Goal: Task Accomplishment & Management: Manage account settings

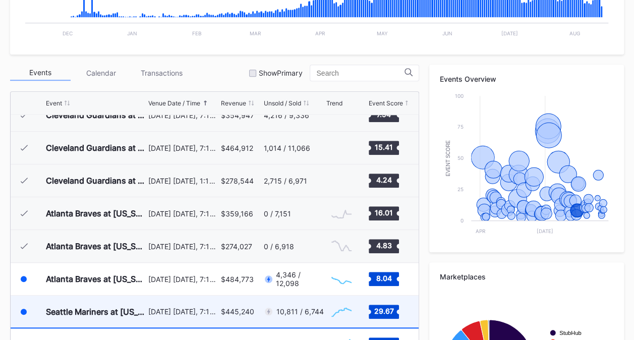
scroll to position [1868, 0]
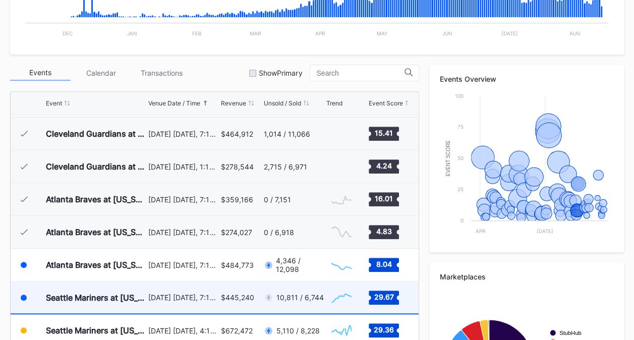
click at [138, 304] on div "Seattle Mariners at [US_STATE][GEOGRAPHIC_DATA] ([PERSON_NAME][GEOGRAPHIC_DATA]…" at bounding box center [96, 298] width 100 height 32
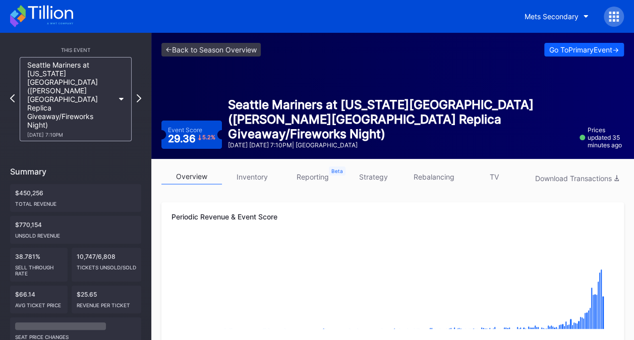
click at [243, 182] on link "inventory" at bounding box center [252, 177] width 61 height 16
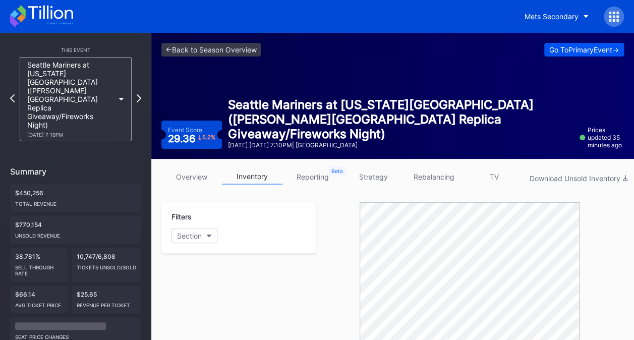
click at [578, 52] on div "Go To Primary Event ->" at bounding box center [585, 49] width 70 height 9
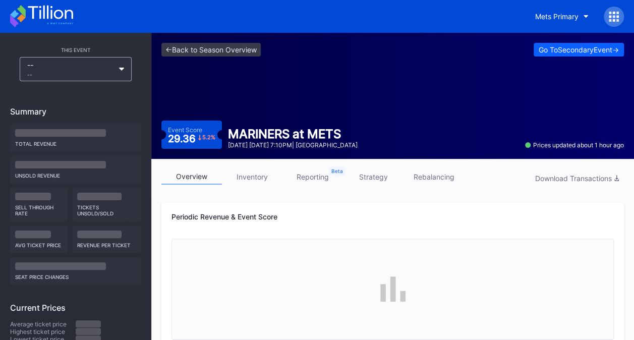
click at [419, 173] on link "rebalancing" at bounding box center [434, 177] width 61 height 16
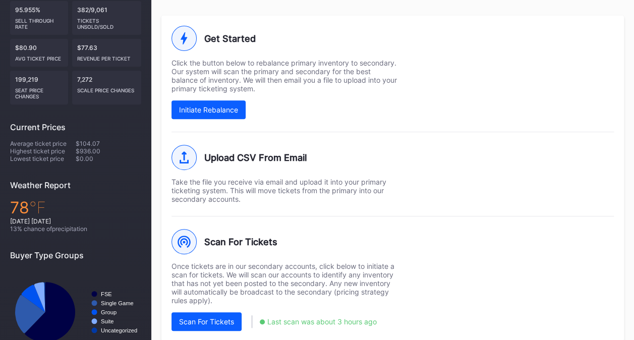
scroll to position [209, 0]
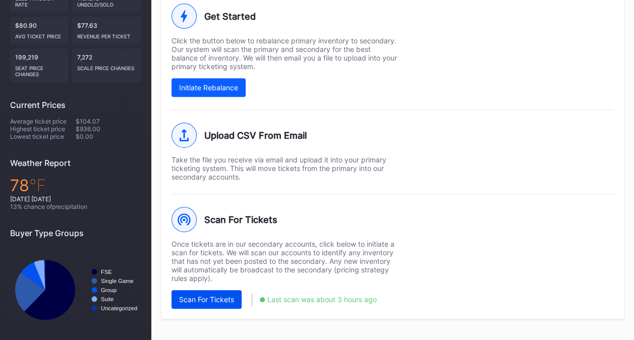
click at [228, 301] on button "Scan For Tickets" at bounding box center [207, 299] width 70 height 19
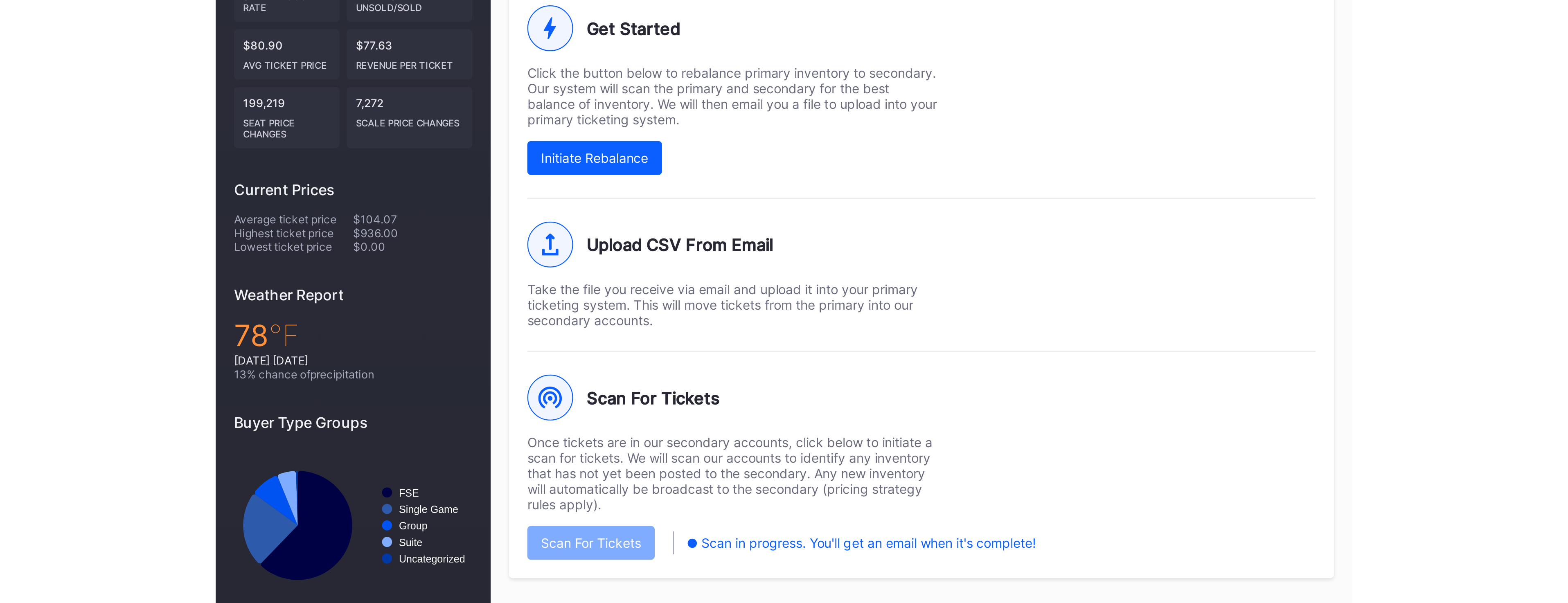
scroll to position [0, 0]
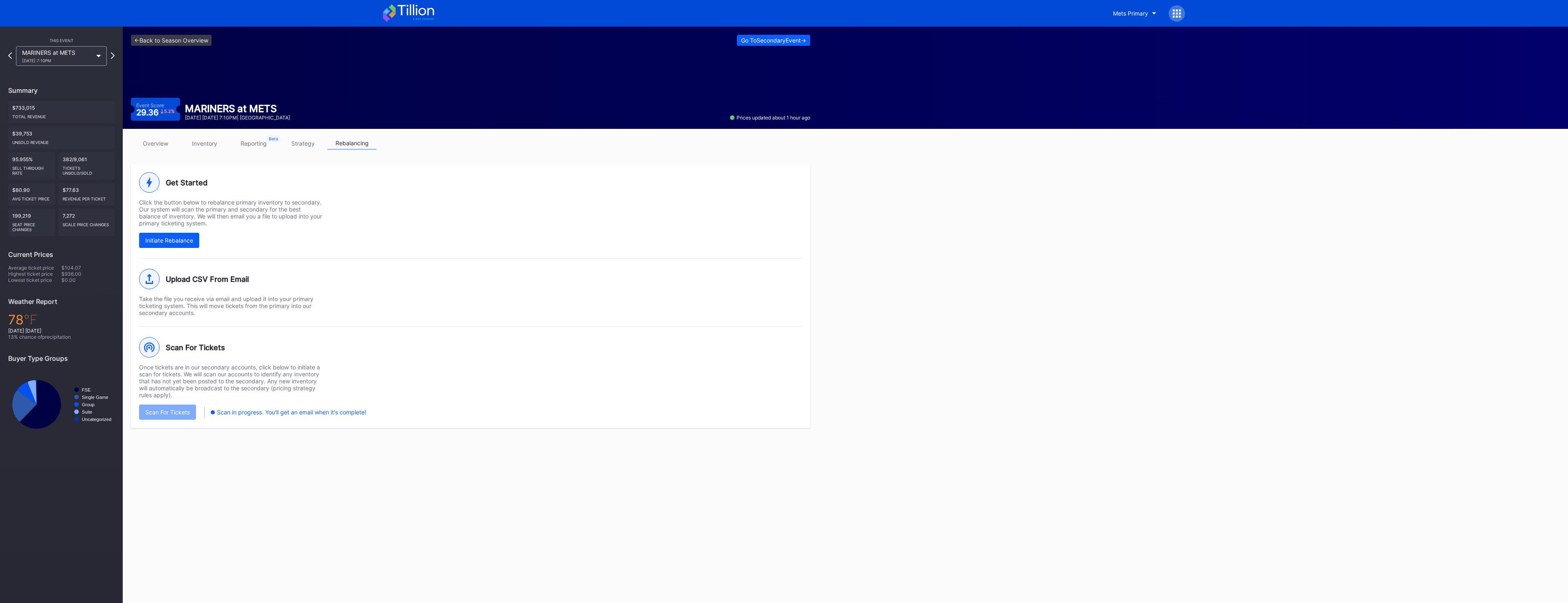
click at [514, 32] on div "<- Back to Season Overview Go To Secondary Event -> Event Score 29.36 5.2 % MAR…" at bounding box center [470, 78] width 696 height 102
click at [514, 42] on div "Go To Secondary Event ->" at bounding box center [773, 40] width 65 height 7
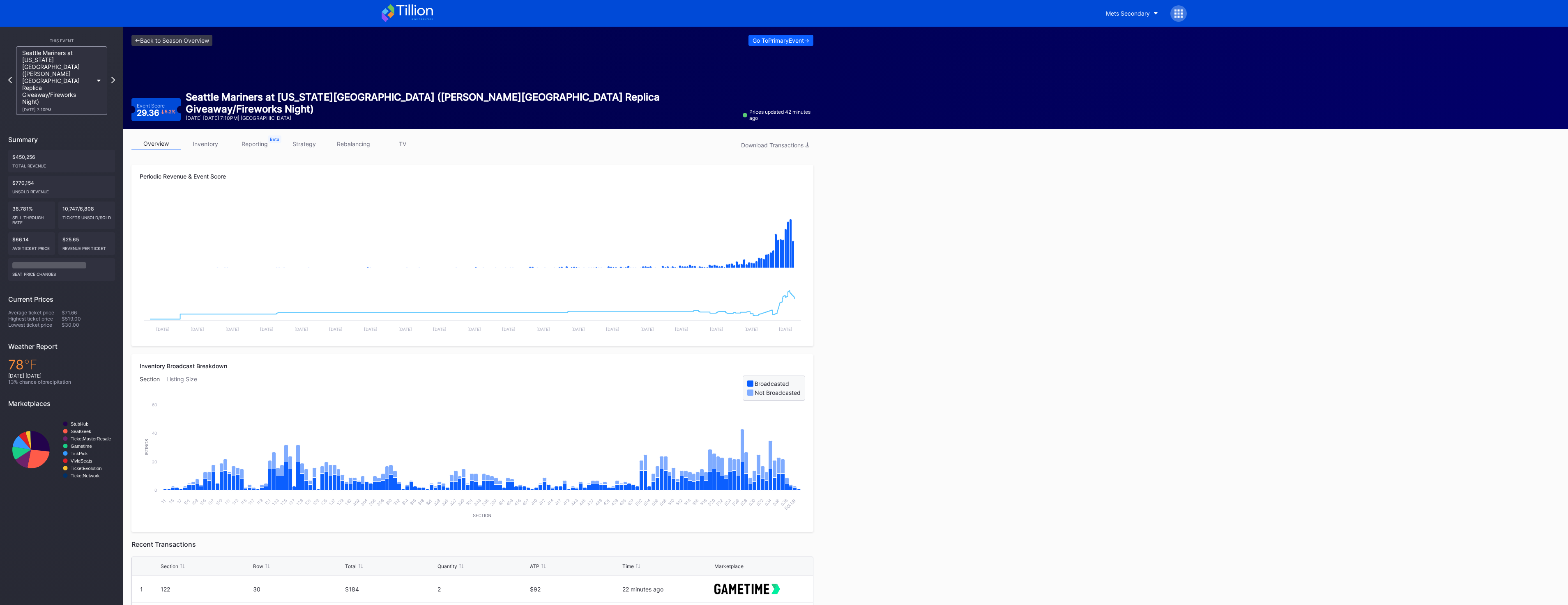
click at [208, 153] on div "overview inventory reporting strategy rebalancing TV Download Transactions Peri…" at bounding box center [472, 460] width 698 height 662
click at [207, 146] on link "inventory" at bounding box center [205, 144] width 50 height 13
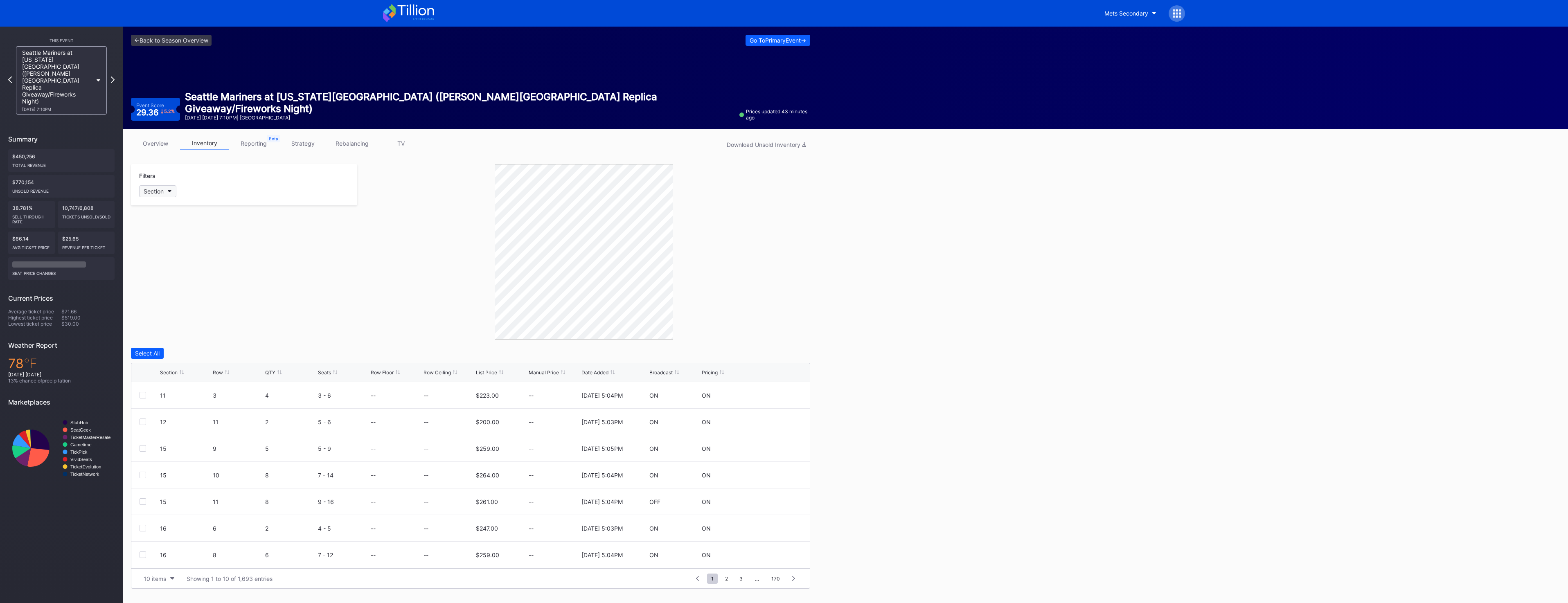
click at [162, 195] on button "Section" at bounding box center [158, 191] width 37 height 12
click at [175, 272] on div "15" at bounding box center [187, 267] width 96 height 15
click at [174, 276] on div "16" at bounding box center [187, 282] width 96 height 15
click at [168, 276] on div "18" at bounding box center [187, 313] width 96 height 15
click at [142, 276] on div at bounding box center [143, 502] width 6 height 6
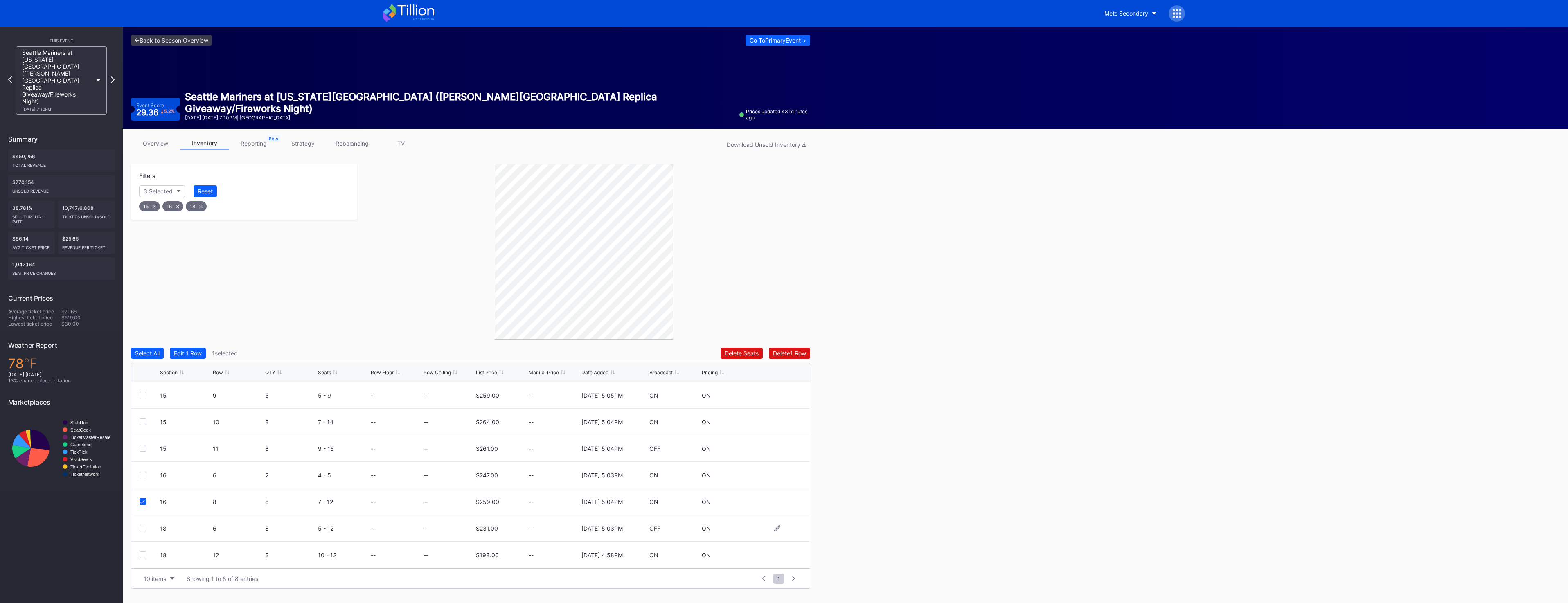
click at [143, 276] on div at bounding box center [143, 528] width 6 height 6
click at [144, 276] on div at bounding box center [143, 448] width 6 height 6
click at [143, 276] on div at bounding box center [143, 421] width 6 height 6
click at [514, 276] on div "Delete 4 Rows" at bounding box center [787, 353] width 36 height 7
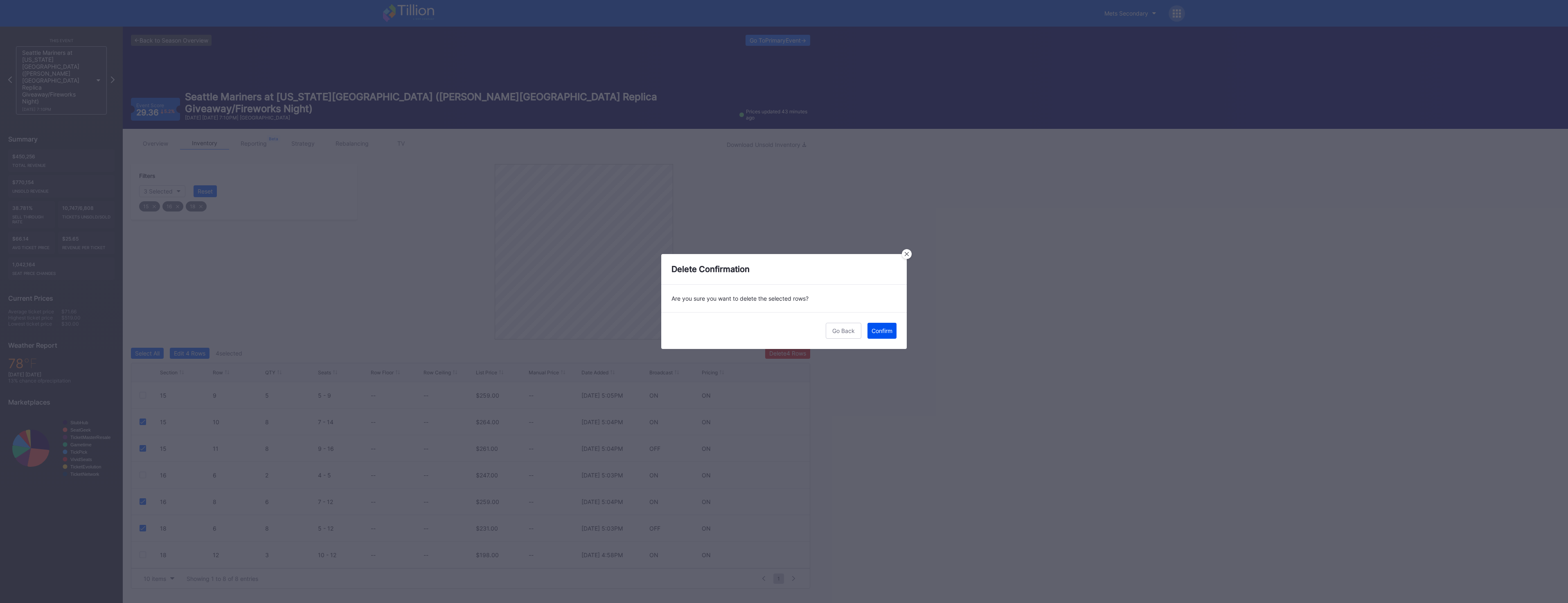
click at [514, 276] on div "Confirm" at bounding box center [882, 331] width 21 height 7
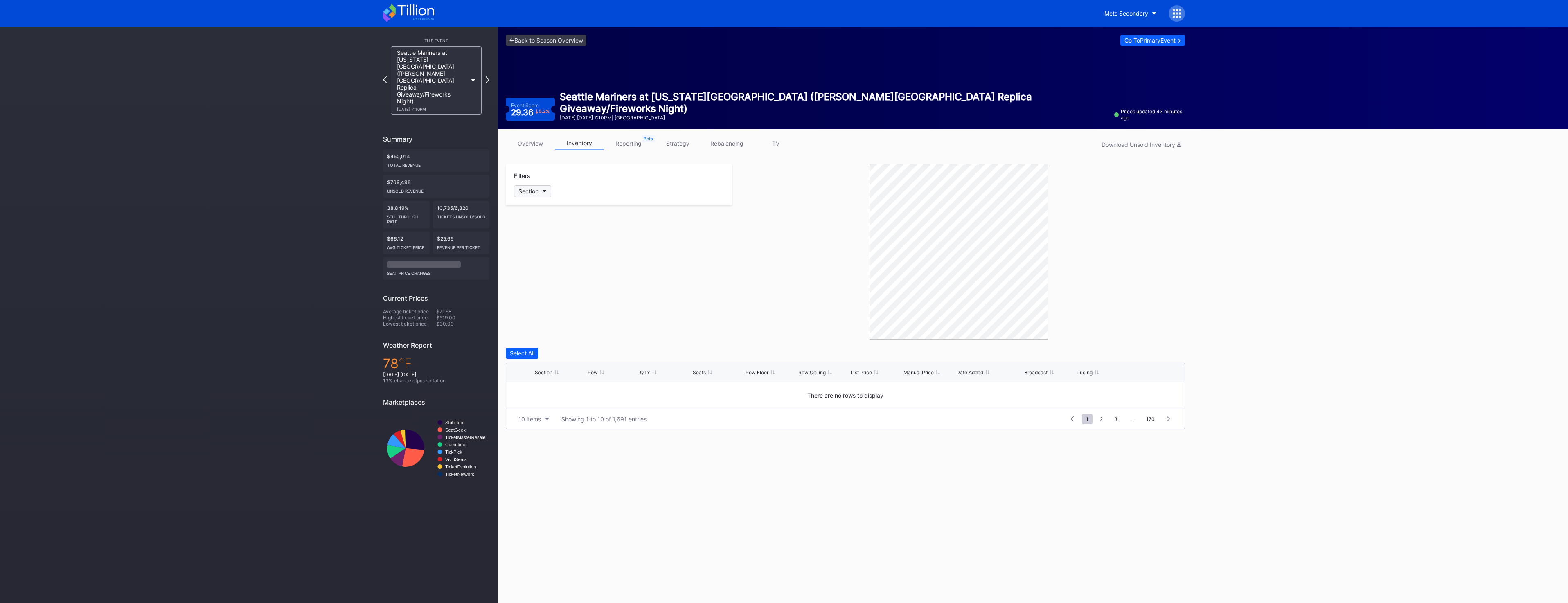
click at [535, 191] on div "Section" at bounding box center [529, 191] width 20 height 7
click at [559, 271] on div "15" at bounding box center [562, 267] width 96 height 15
click at [557, 281] on div "16" at bounding box center [562, 282] width 96 height 15
click at [555, 312] on div "18" at bounding box center [562, 313] width 96 height 15
click at [516, 422] on div at bounding box center [517, 421] width 6 height 6
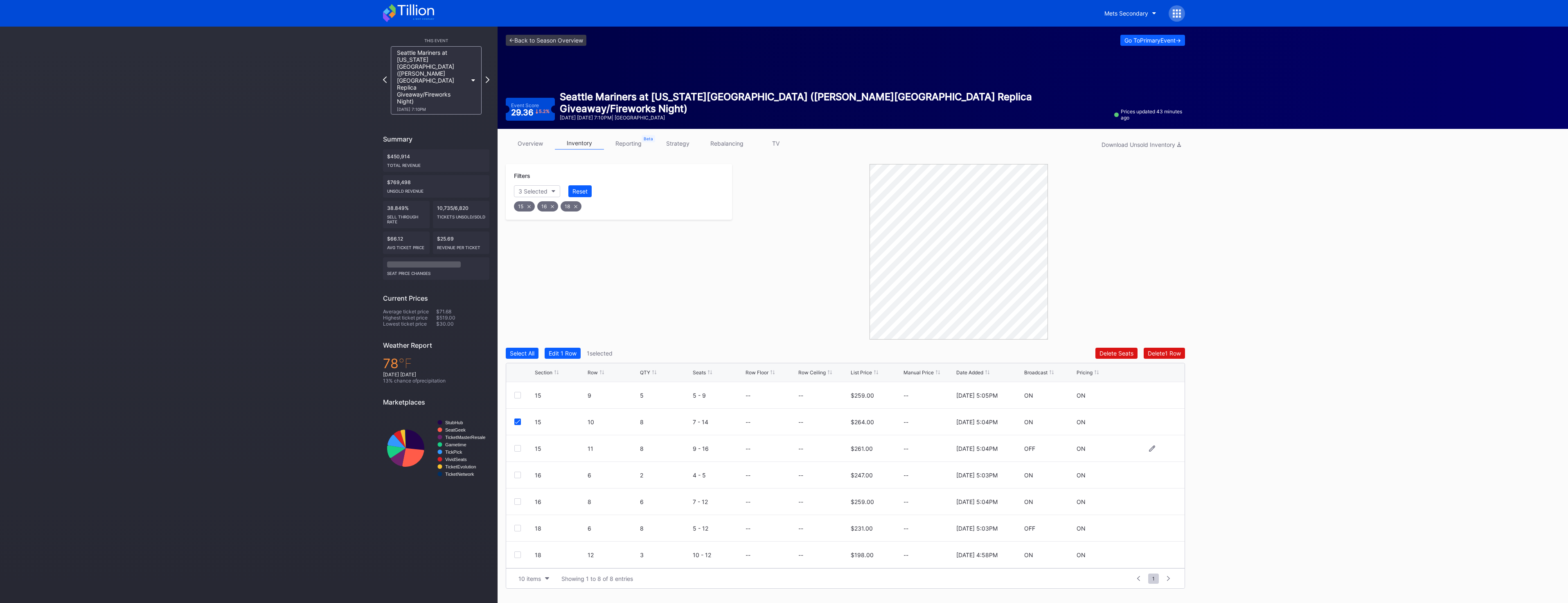
click at [517, 439] on div "15 11 8 9 - 16 -- -- $261.00 -- 11/25/2024 5:04PM OFF ON" at bounding box center [845, 448] width 679 height 27
click at [519, 445] on div "15 11 8 9 - 16 -- -- $261.00 -- 11/25/2024 5:04PM OFF ON" at bounding box center [845, 448] width 679 height 27
click at [518, 448] on div at bounding box center [517, 448] width 6 height 6
click at [519, 476] on div at bounding box center [517, 475] width 6 height 6
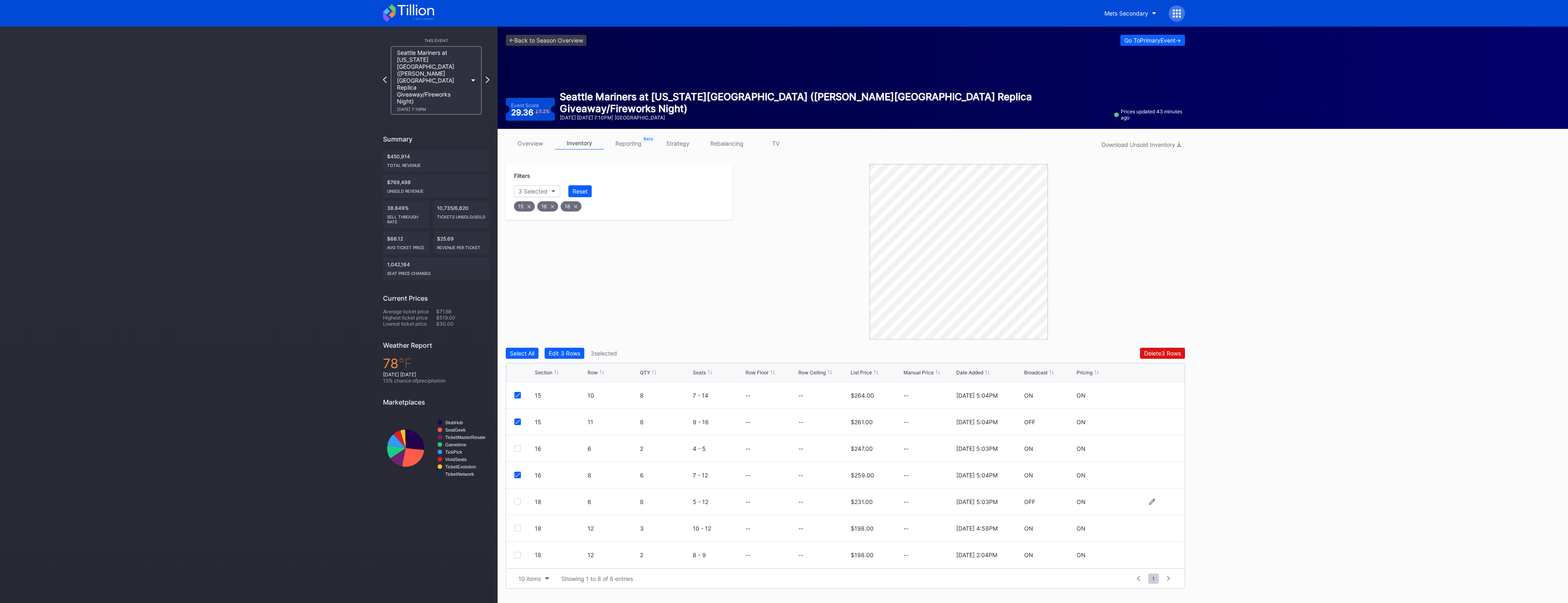
click at [519, 503] on div at bounding box center [517, 502] width 6 height 6
click at [1153, 358] on button "Delete 4 Rows" at bounding box center [1163, 353] width 45 height 11
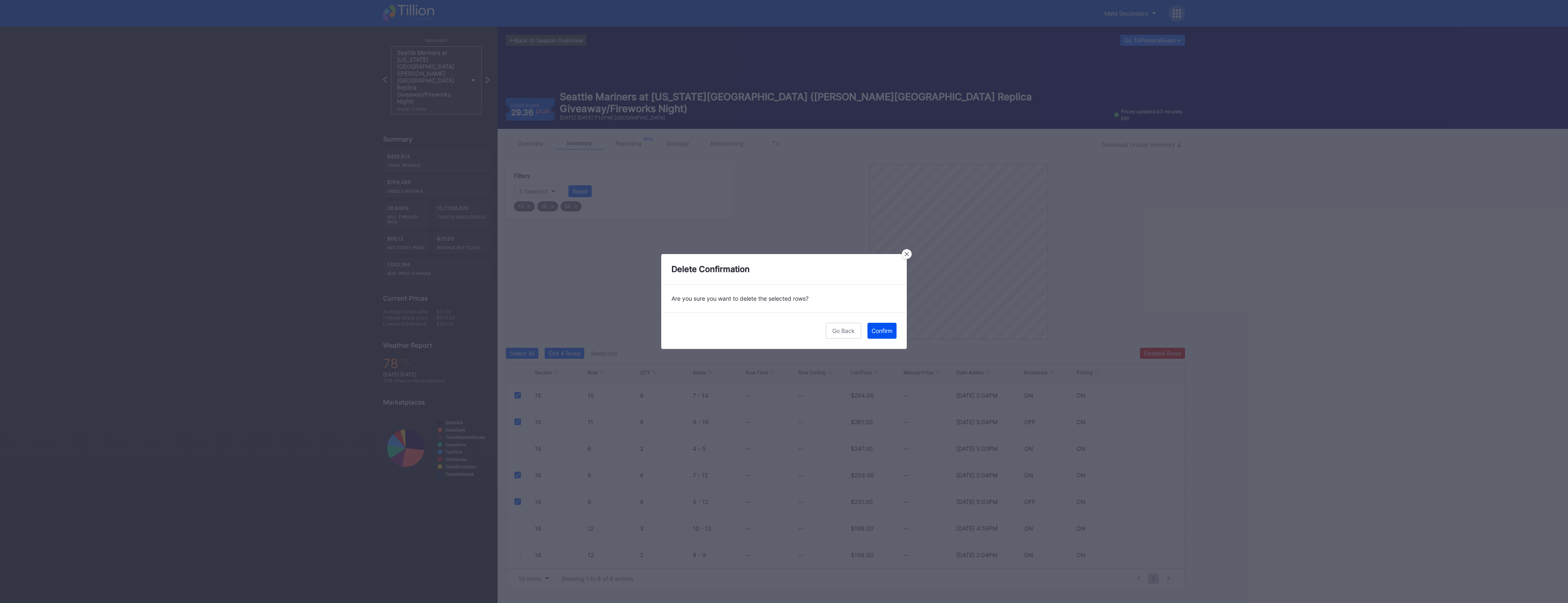
click at [885, 334] on div "Confirm" at bounding box center [882, 331] width 21 height 7
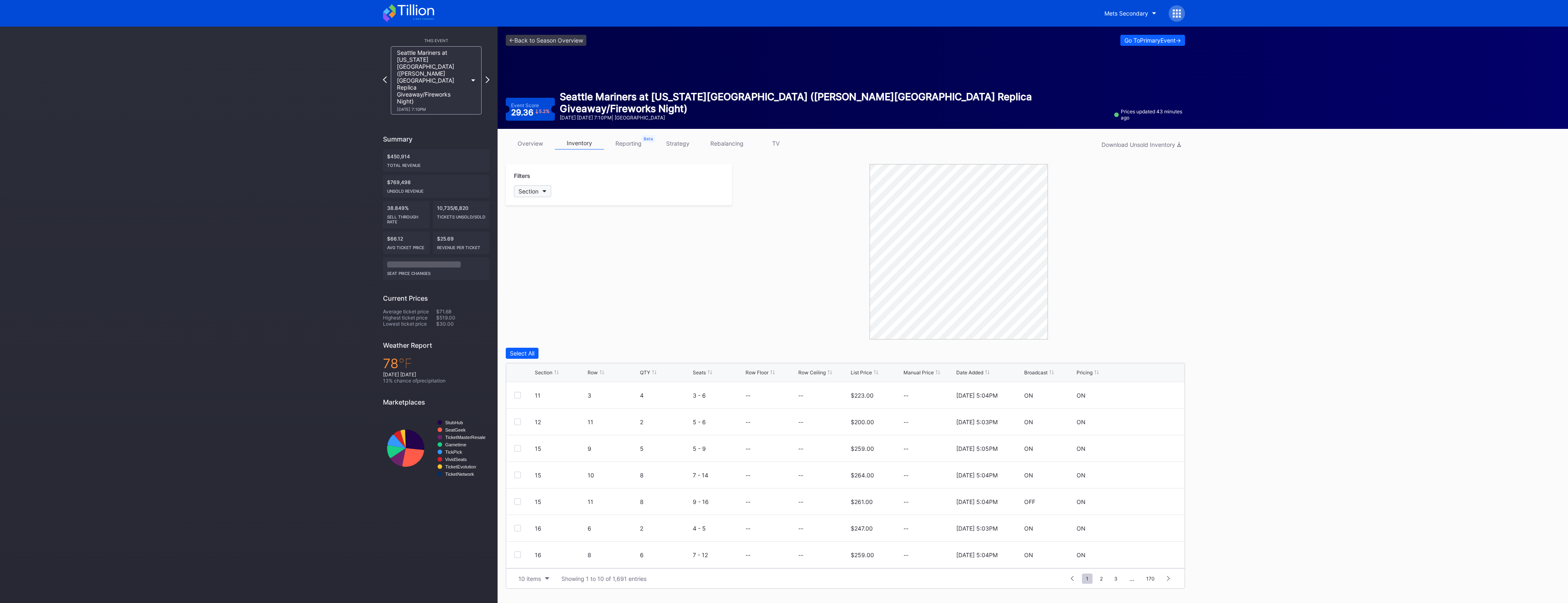
click at [538, 193] on div "Section" at bounding box center [529, 191] width 20 height 7
click at [566, 270] on div "15" at bounding box center [562, 267] width 96 height 15
click at [560, 282] on div "16" at bounding box center [562, 282] width 96 height 15
click at [555, 309] on div "18" at bounding box center [562, 313] width 96 height 15
drag, startPoint x: 673, startPoint y: 307, endPoint x: 684, endPoint y: 310, distance: 11.4
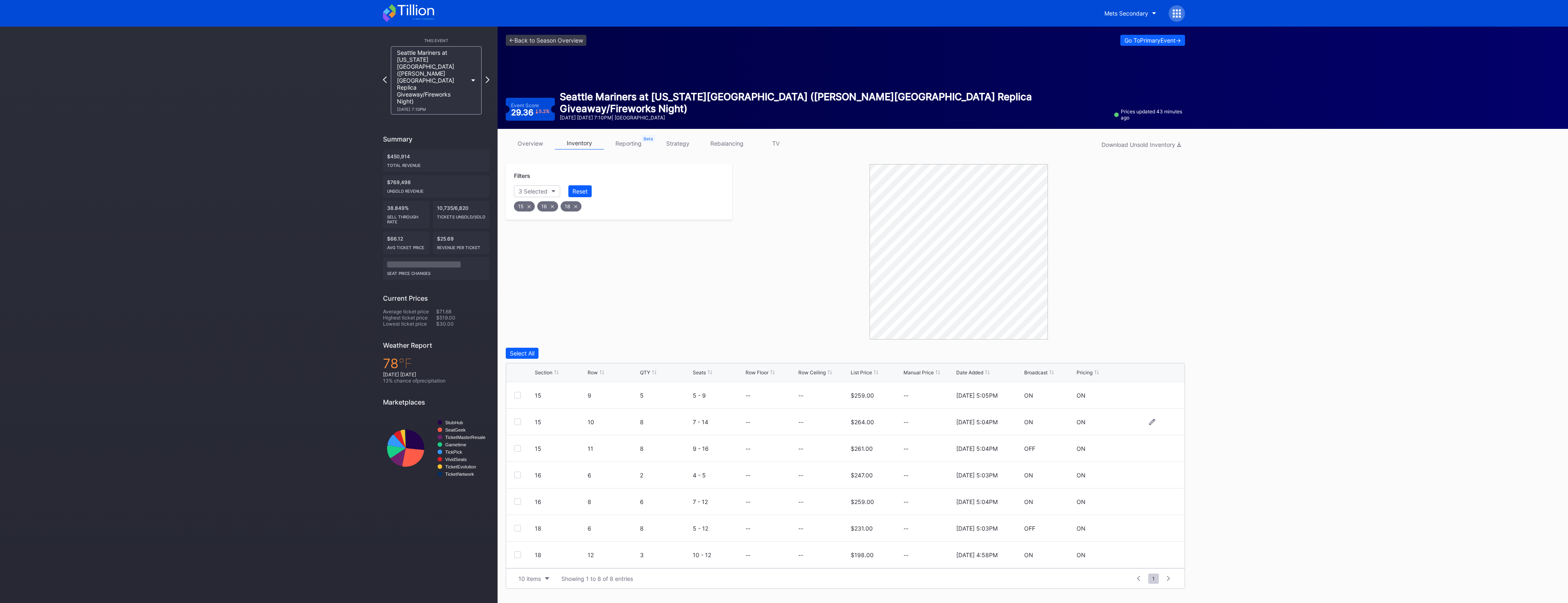
click at [521, 423] on div at bounding box center [517, 421] width 6 height 6
click at [519, 448] on div at bounding box center [517, 448] width 6 height 6
click at [518, 502] on div at bounding box center [517, 502] width 6 height 6
click at [521, 532] on div "18 6 8 5 - 12 -- -- $231.00 -- 11/25/2024 5:03PM OFF ON" at bounding box center [845, 528] width 679 height 27
click at [520, 530] on div at bounding box center [517, 528] width 6 height 6
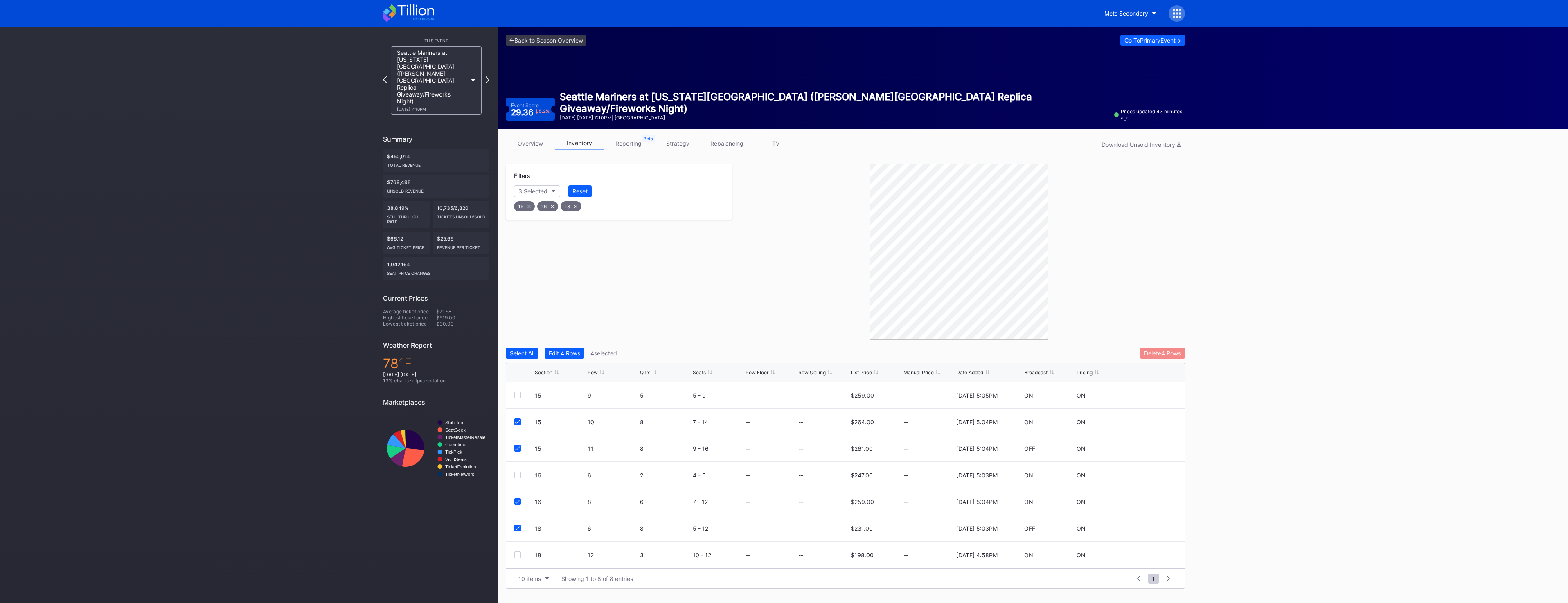
click at [1167, 350] on div "Delete 4 Rows" at bounding box center [1162, 353] width 36 height 7
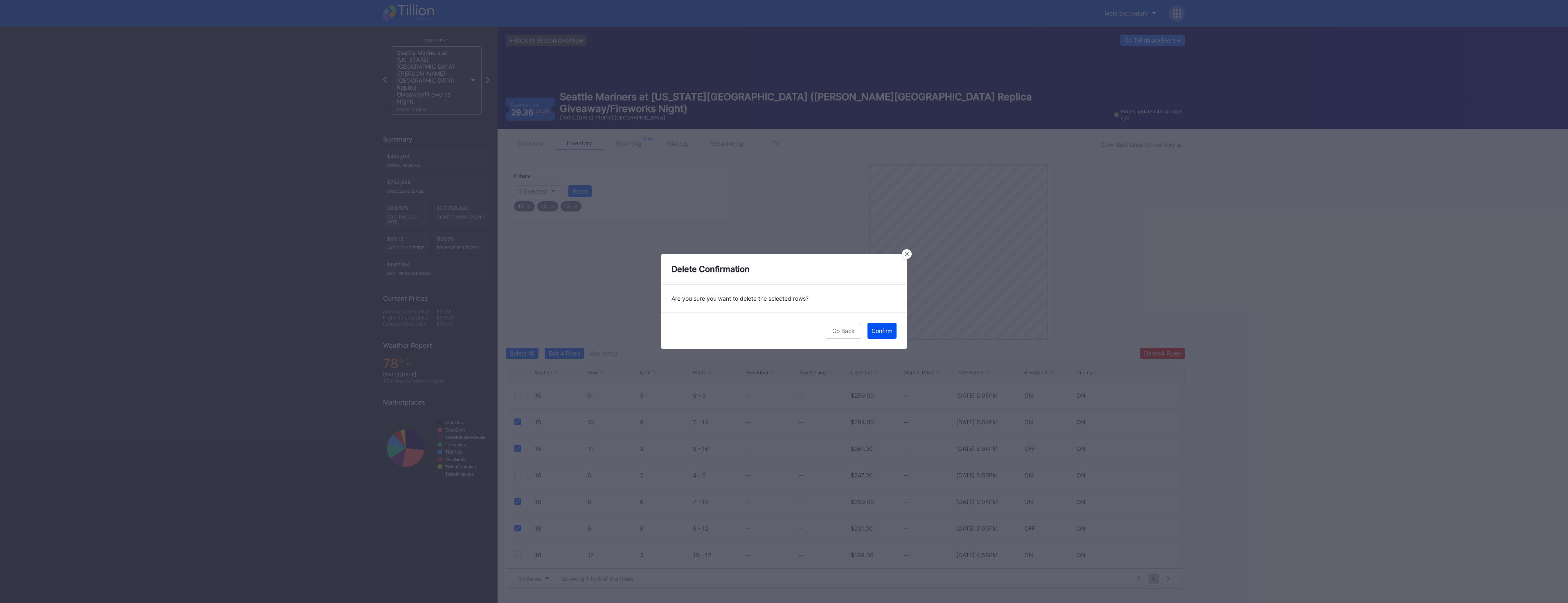
click at [889, 328] on div "Confirm" at bounding box center [882, 331] width 21 height 7
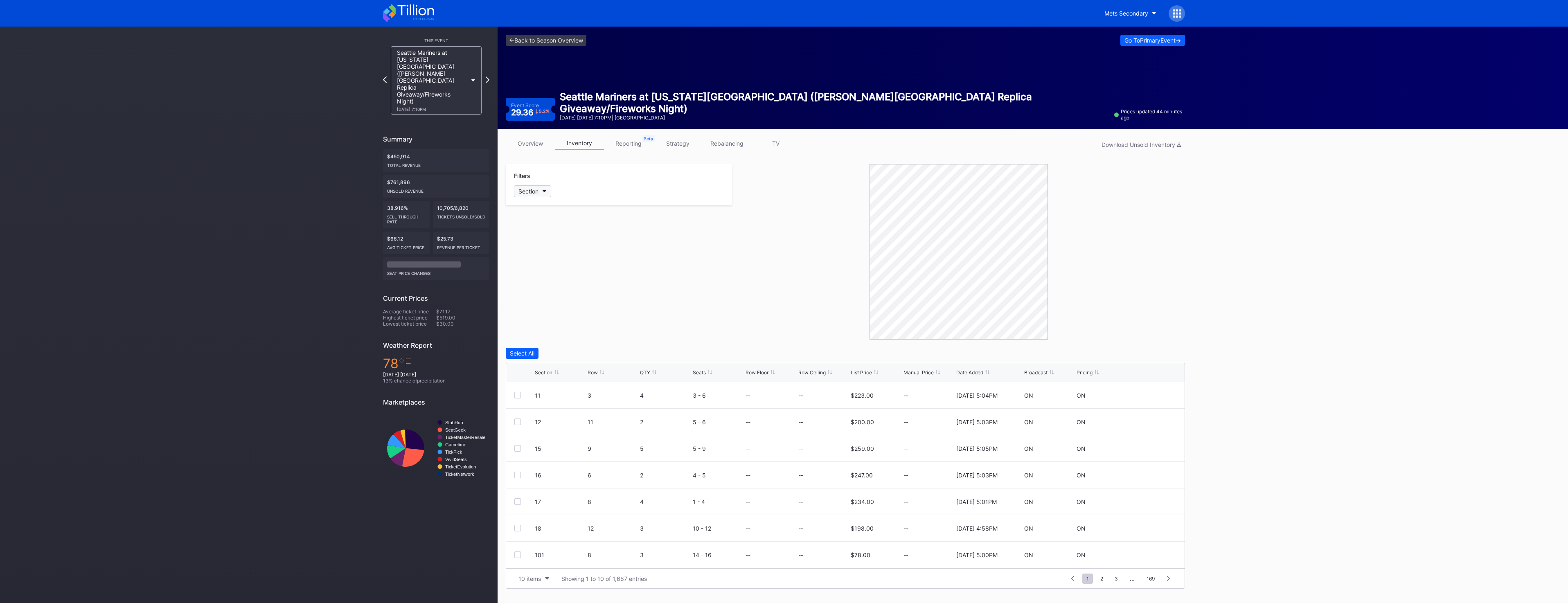
click at [522, 195] on div "Section" at bounding box center [529, 191] width 20 height 7
click at [560, 269] on div "15" at bounding box center [562, 267] width 96 height 15
click at [560, 280] on div "16" at bounding box center [562, 282] width 96 height 15
click at [553, 319] on div "18" at bounding box center [562, 313] width 96 height 15
click at [409, 19] on icon at bounding box center [408, 13] width 51 height 18
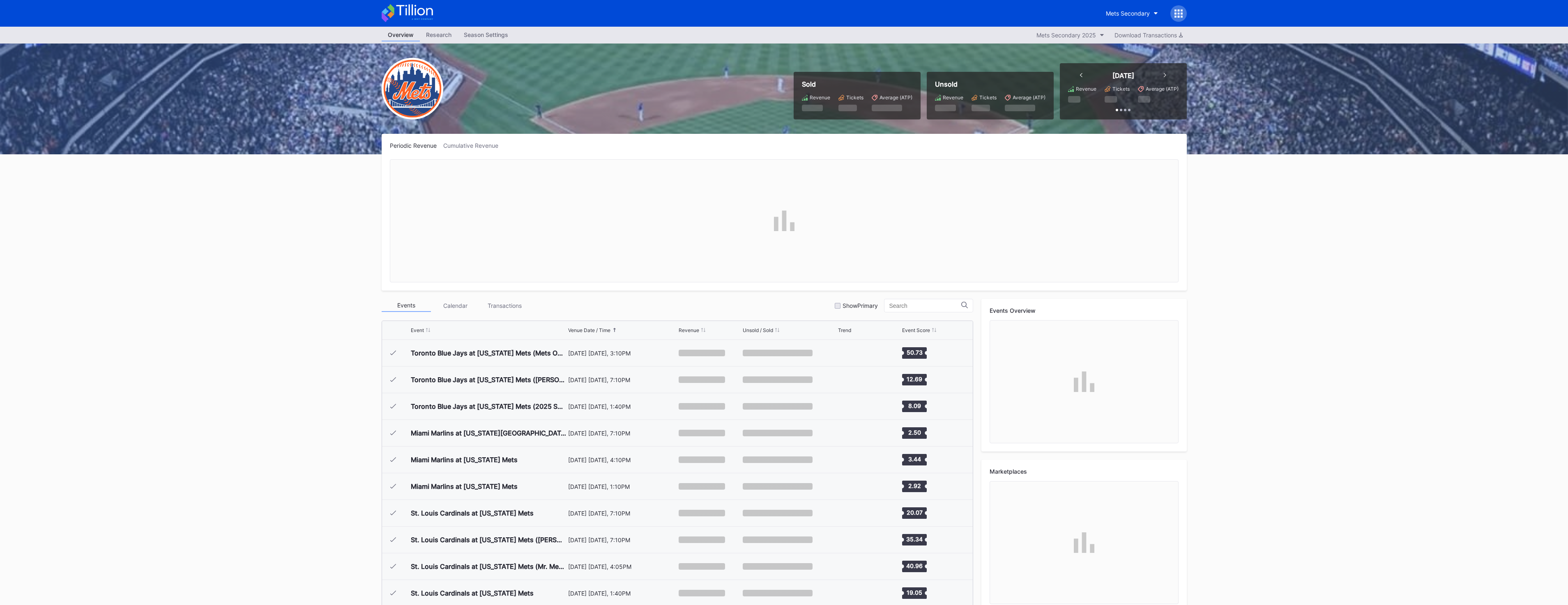
scroll to position [1627, 0]
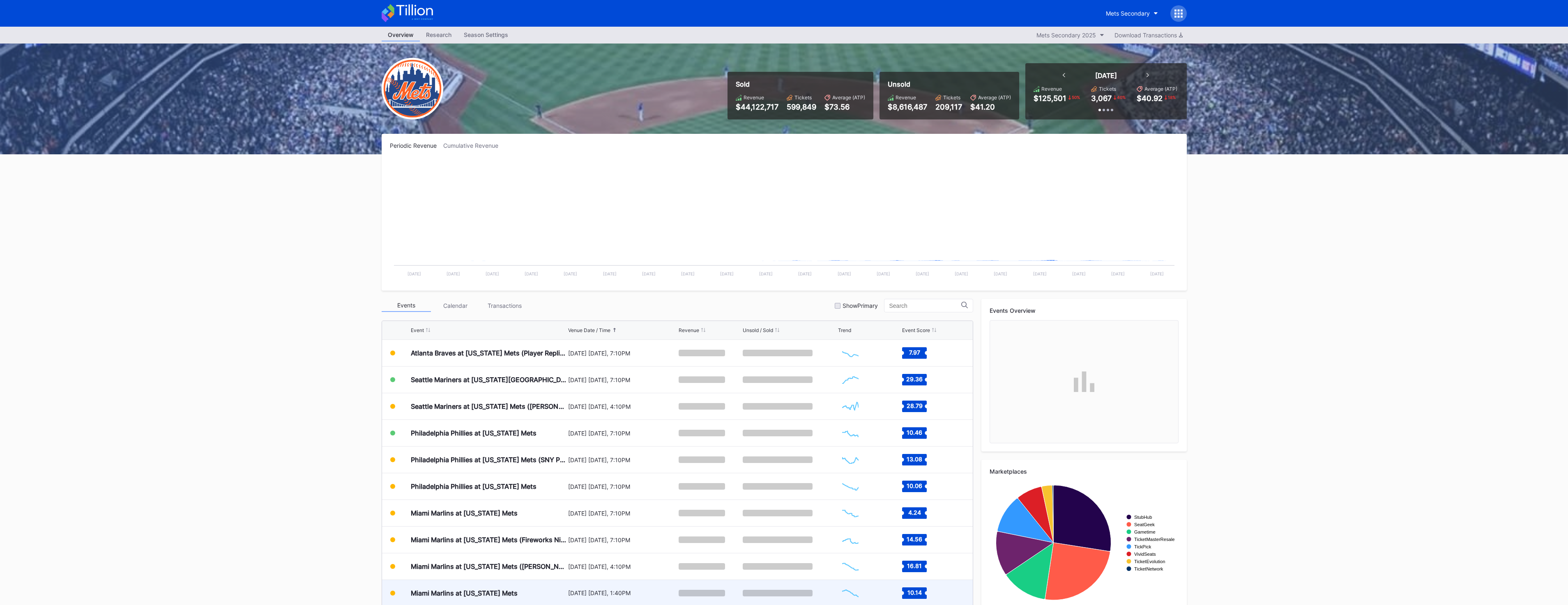
click at [584, 605] on div "[DATE] [DATE], 1:40PM" at bounding box center [622, 593] width 109 height 26
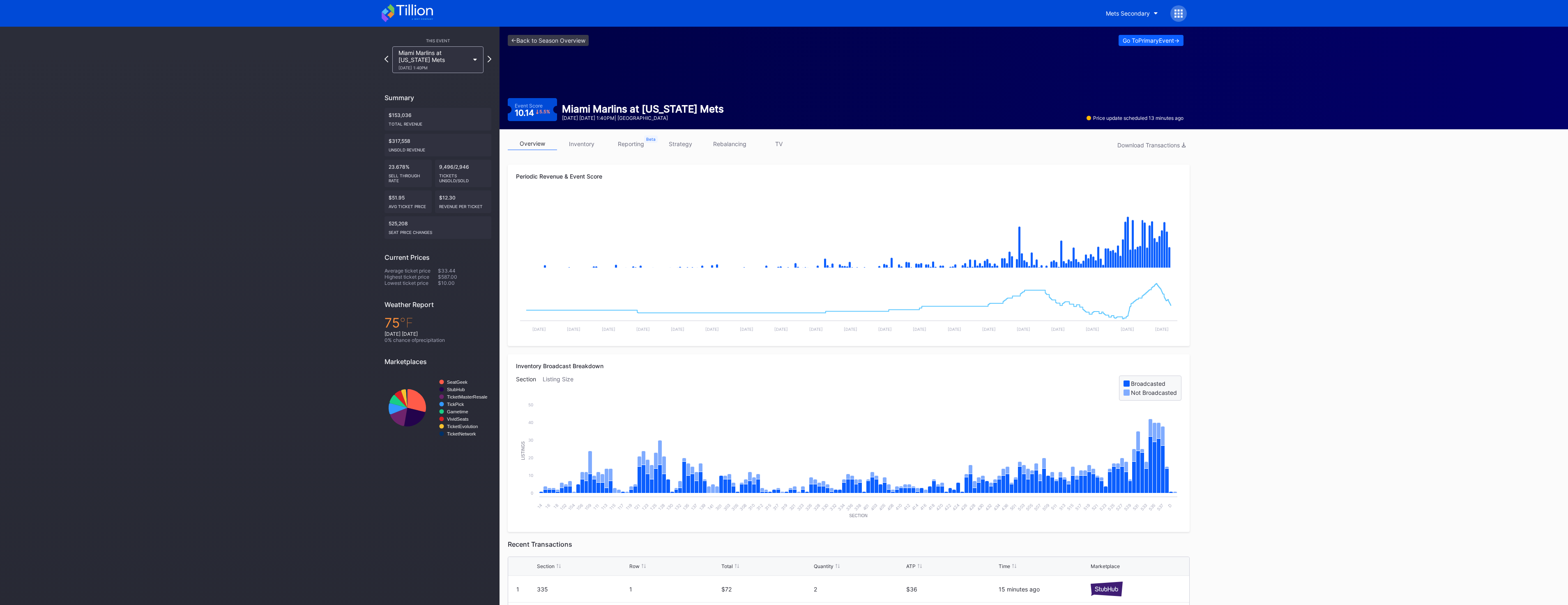
click at [1130, 34] on div "<- Back to Season Overview Go To Primary Event -> Event Score 10.14 5.5 % Miami…" at bounding box center [845, 78] width 692 height 102
click at [1132, 40] on div "Go To Primary Event ->" at bounding box center [1151, 40] width 57 height 7
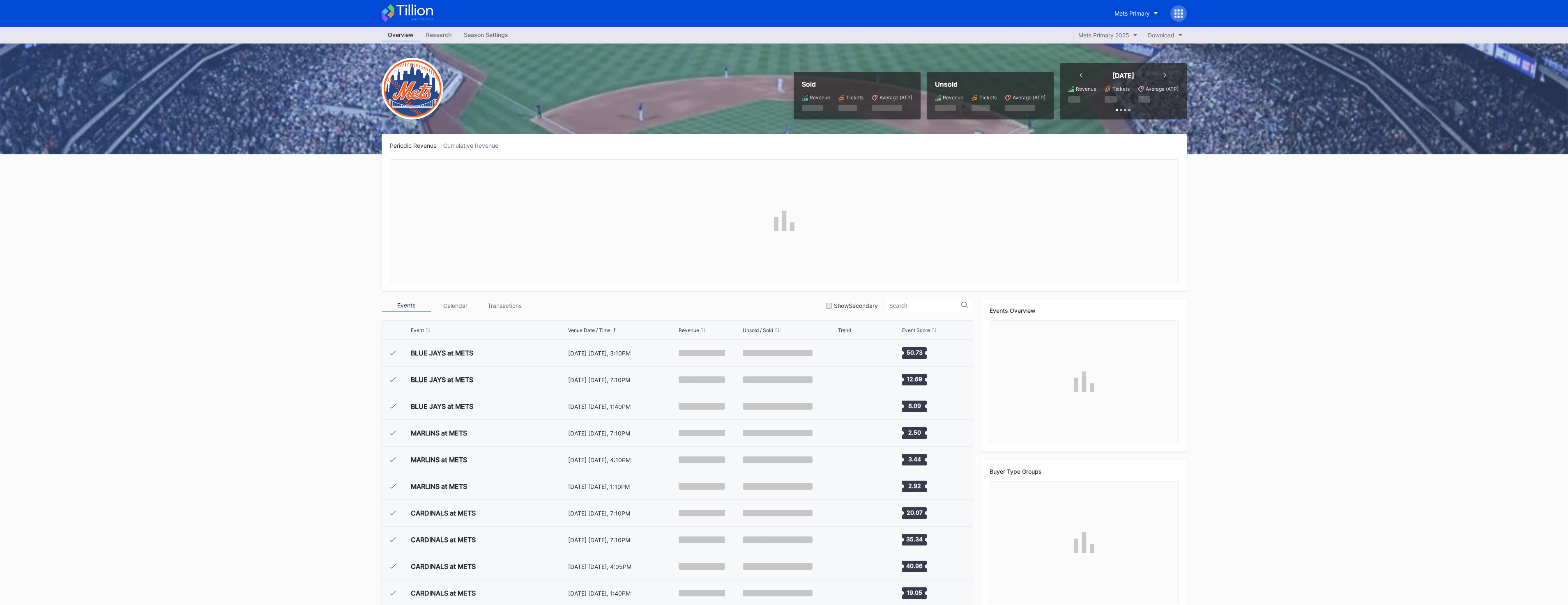
scroll to position [1627, 0]
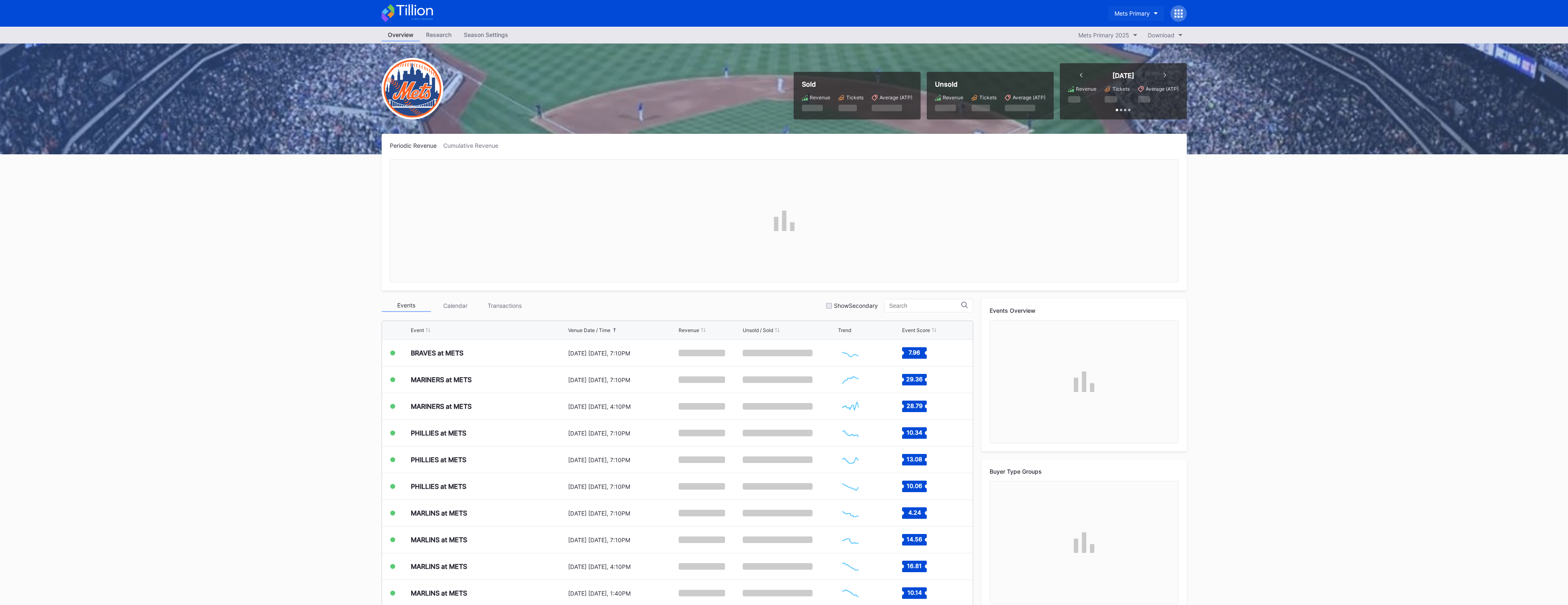
click at [1154, 14] on icon "button" at bounding box center [1155, 13] width 4 height 2
click at [1132, 82] on div "Mets Secondary" at bounding box center [1135, 81] width 44 height 7
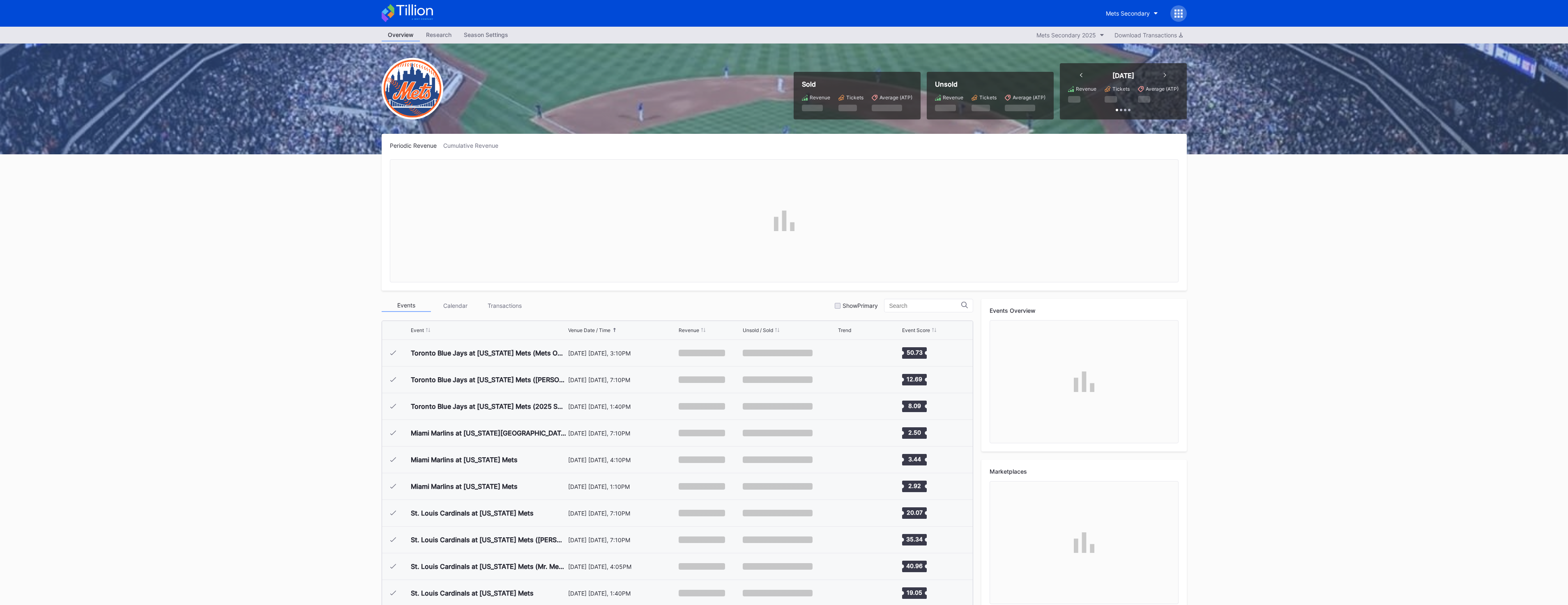
scroll to position [1627, 0]
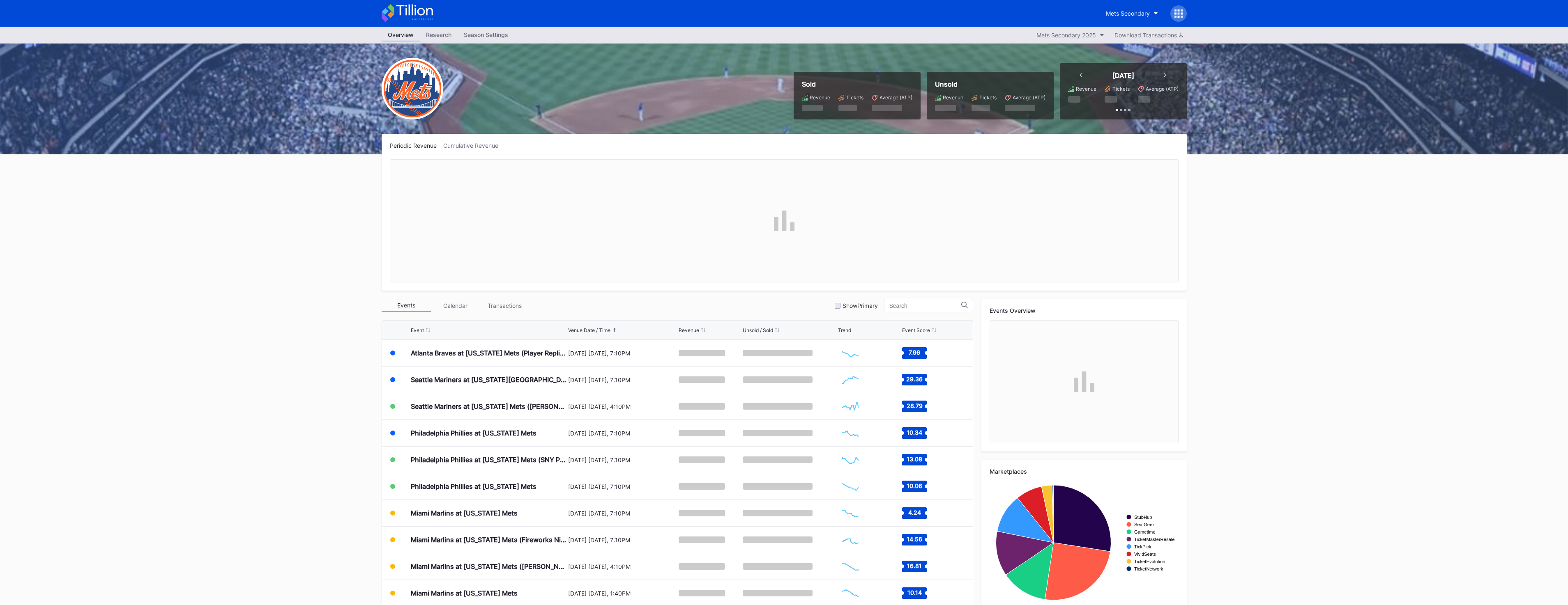
click at [1080, 72] on div at bounding box center [1081, 76] width 2 height 8
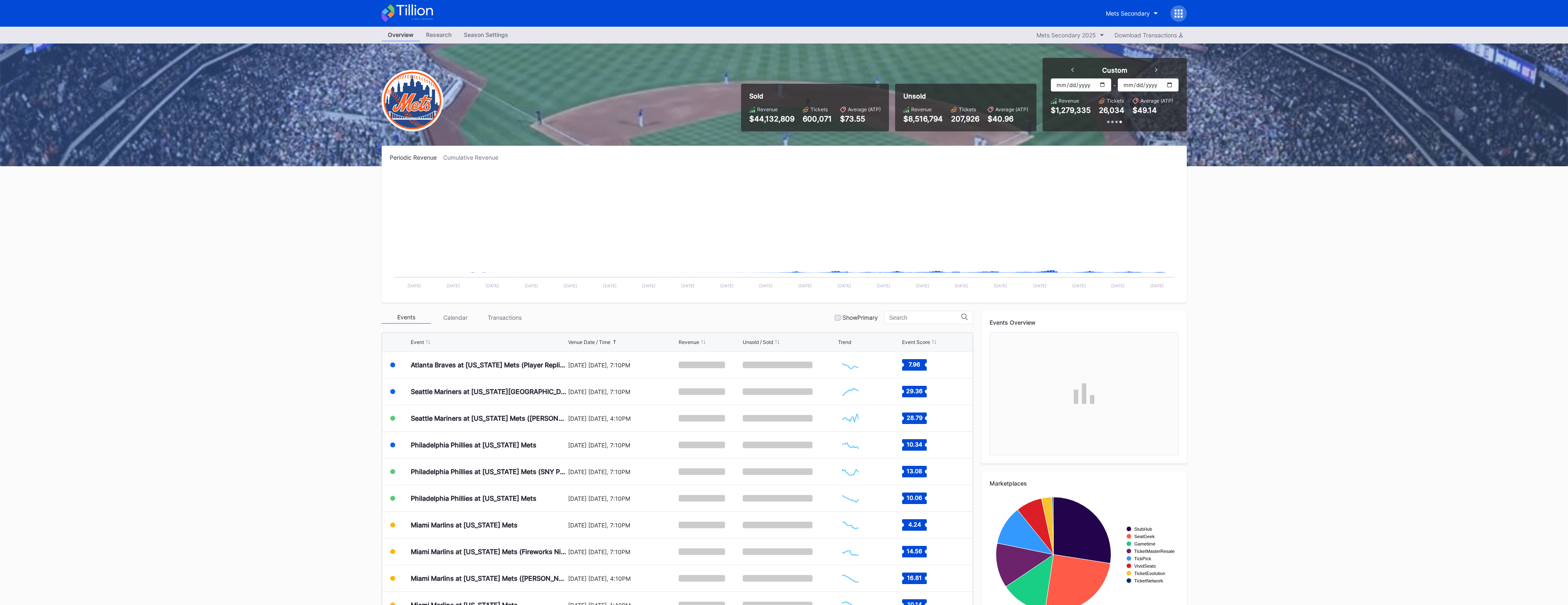
click at [1104, 81] on input "[DATE]" at bounding box center [1081, 85] width 60 height 13
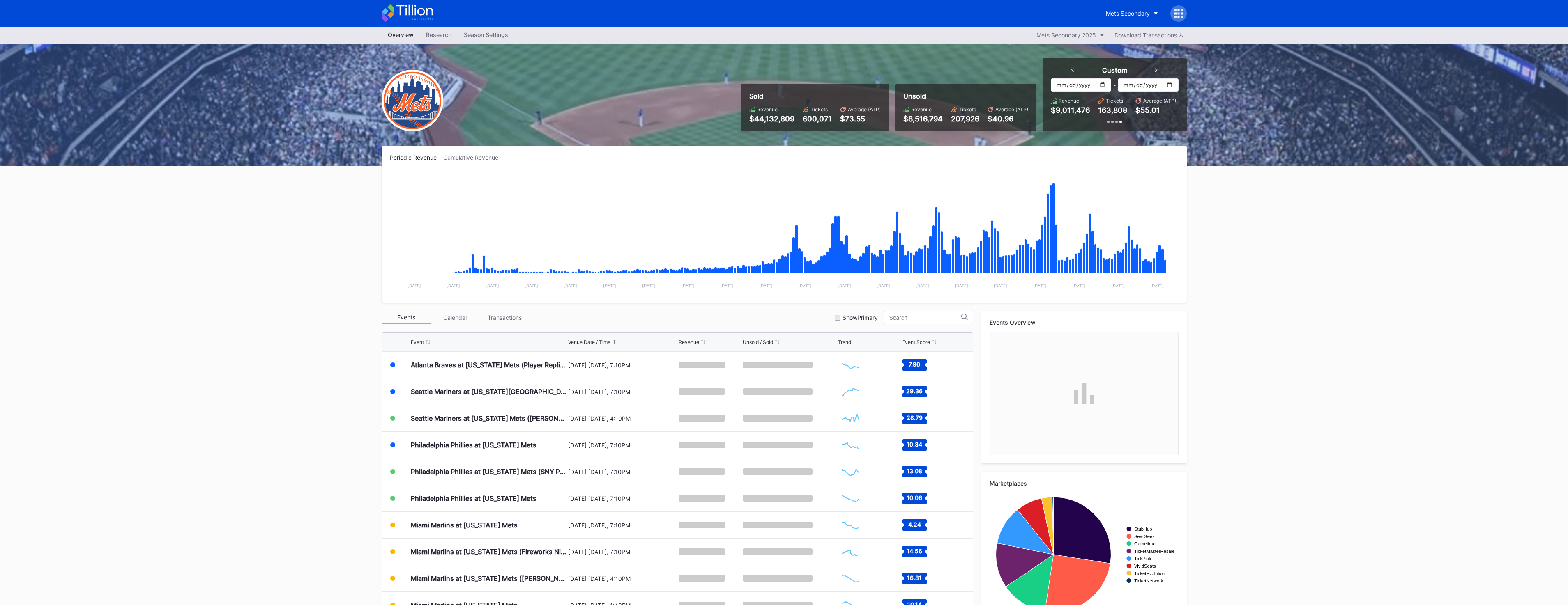
type input "[DATE]"
click at [1171, 86] on input "[DATE]" at bounding box center [1145, 85] width 60 height 13
click at [1164, 84] on input "[DATE]" at bounding box center [1145, 85] width 60 height 13
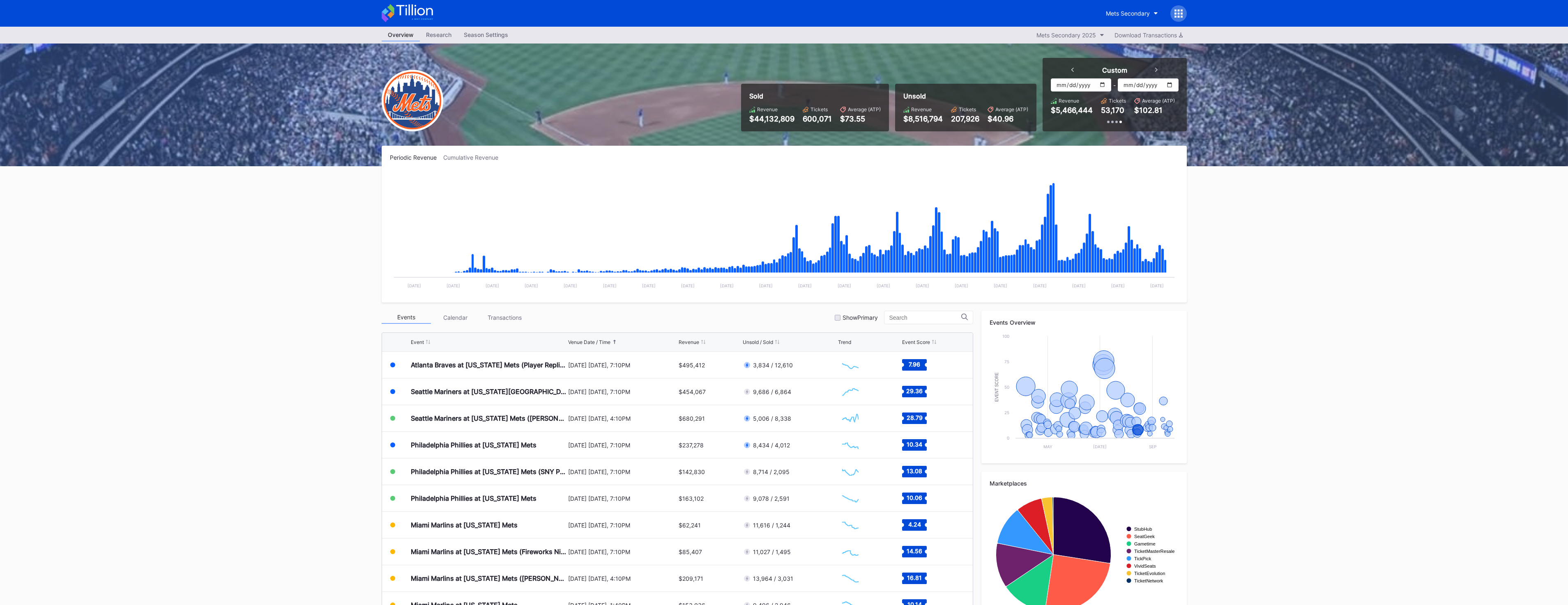
type input "[DATE]"
